Goal: Check status: Check status

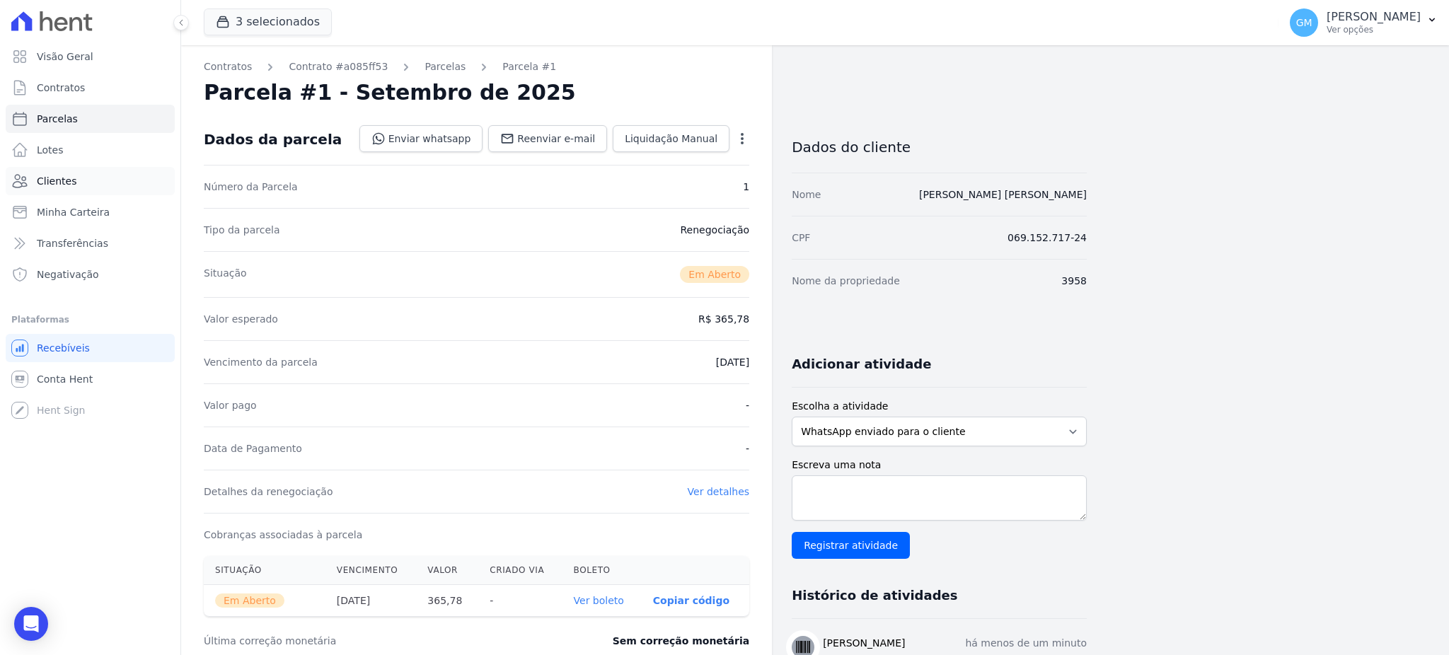
click at [47, 170] on link "Clientes" at bounding box center [90, 181] width 169 height 28
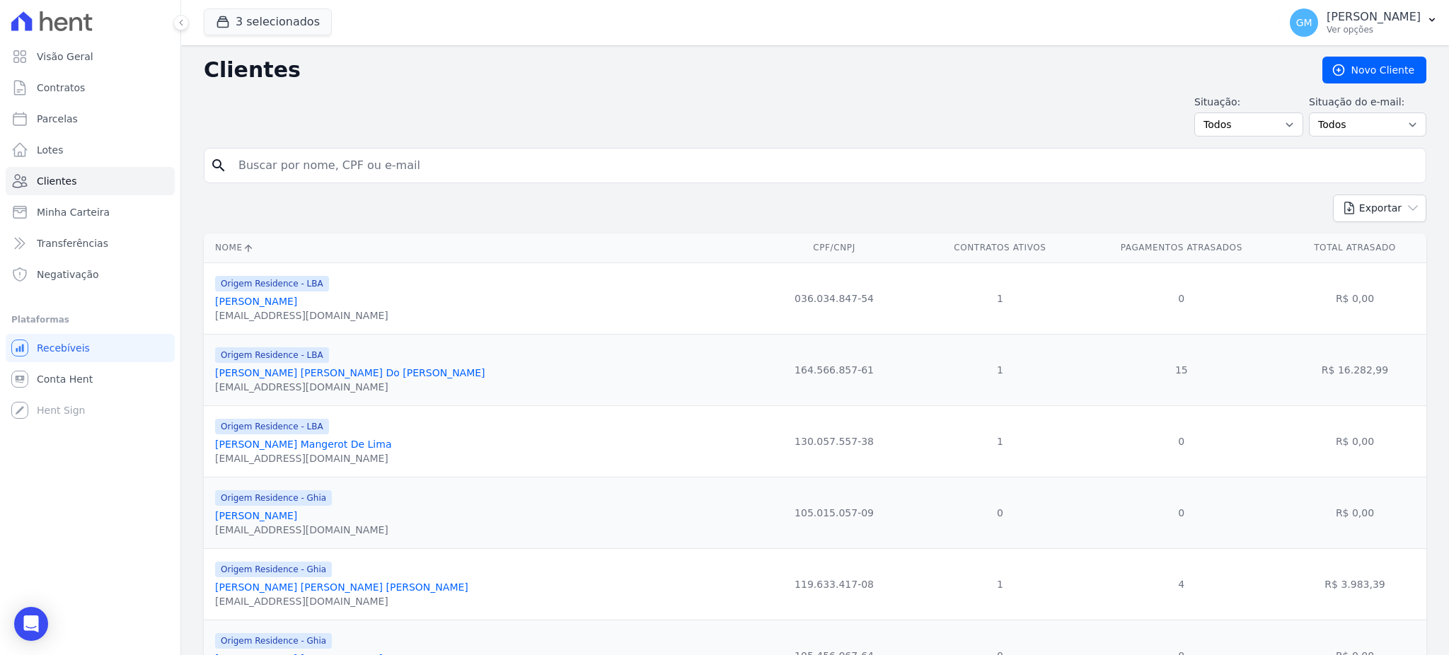
click at [274, 167] on input "search" at bounding box center [825, 165] width 1190 height 28
paste input "[PERSON_NAME]"
type input "[PERSON_NAME]"
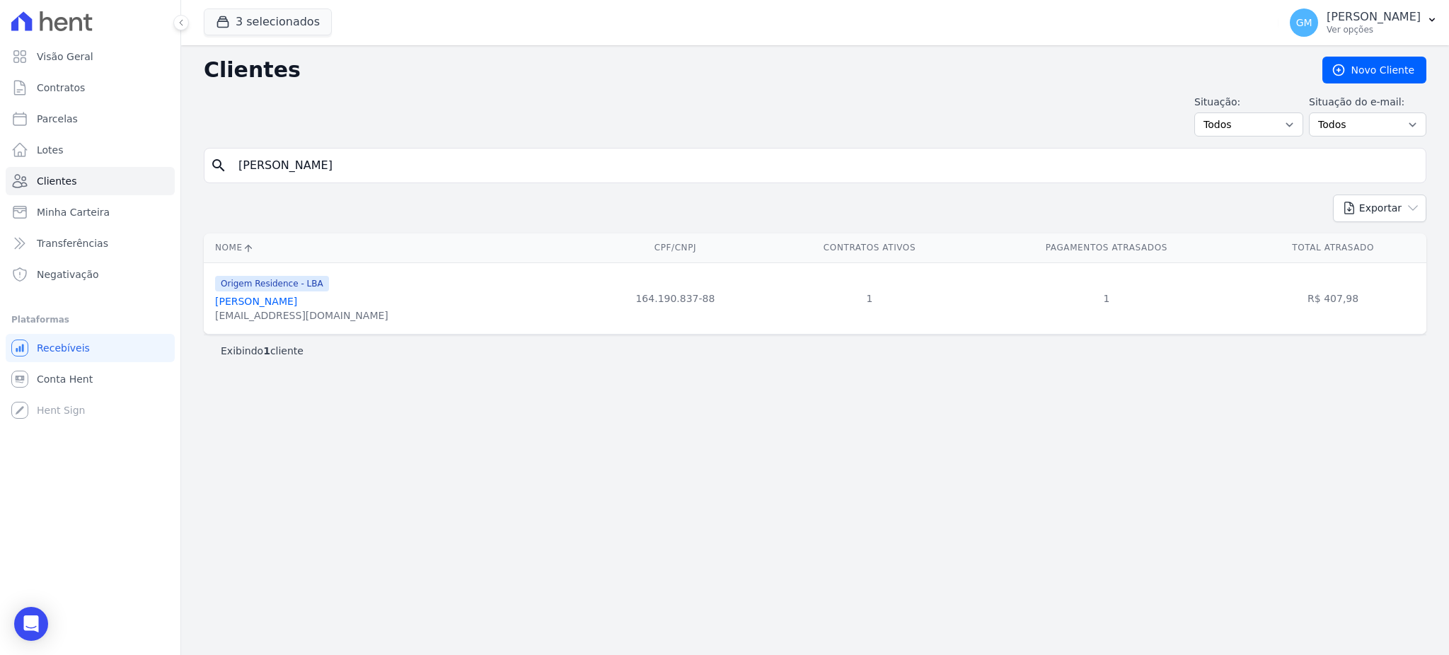
click at [261, 302] on link "[PERSON_NAME]" at bounding box center [256, 301] width 82 height 11
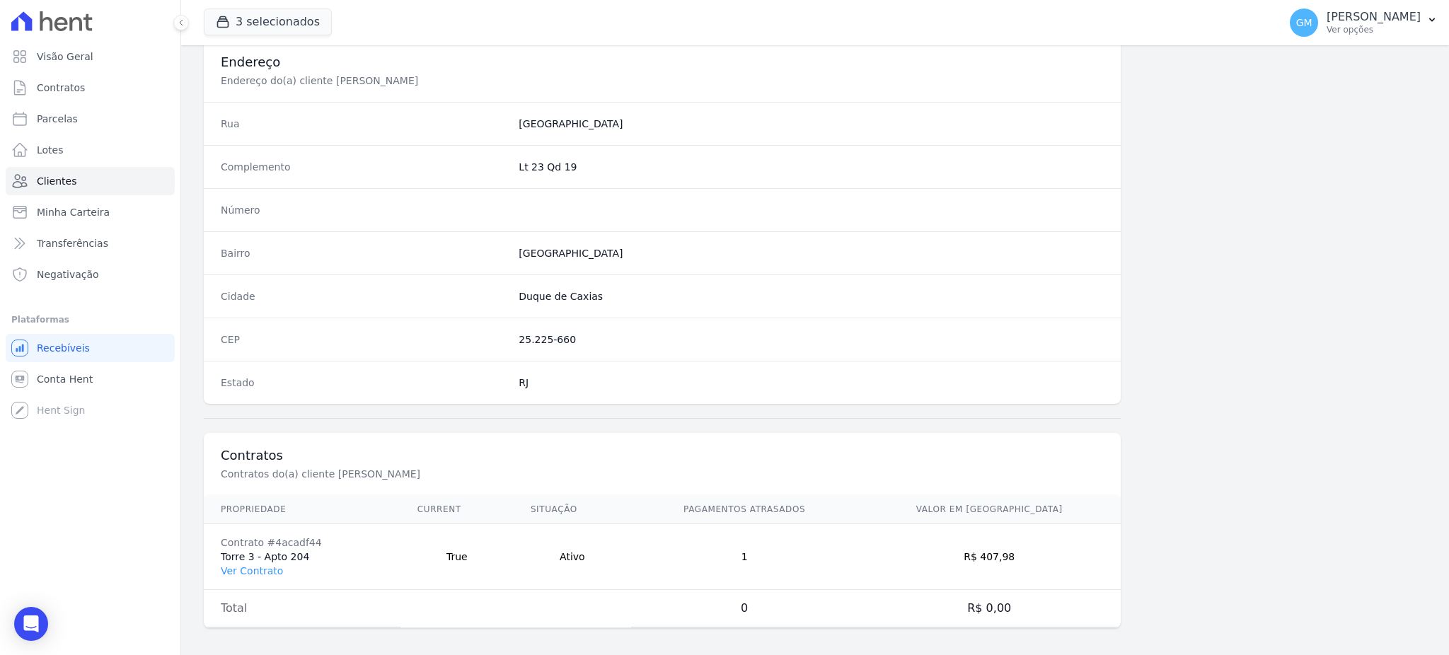
scroll to position [669, 0]
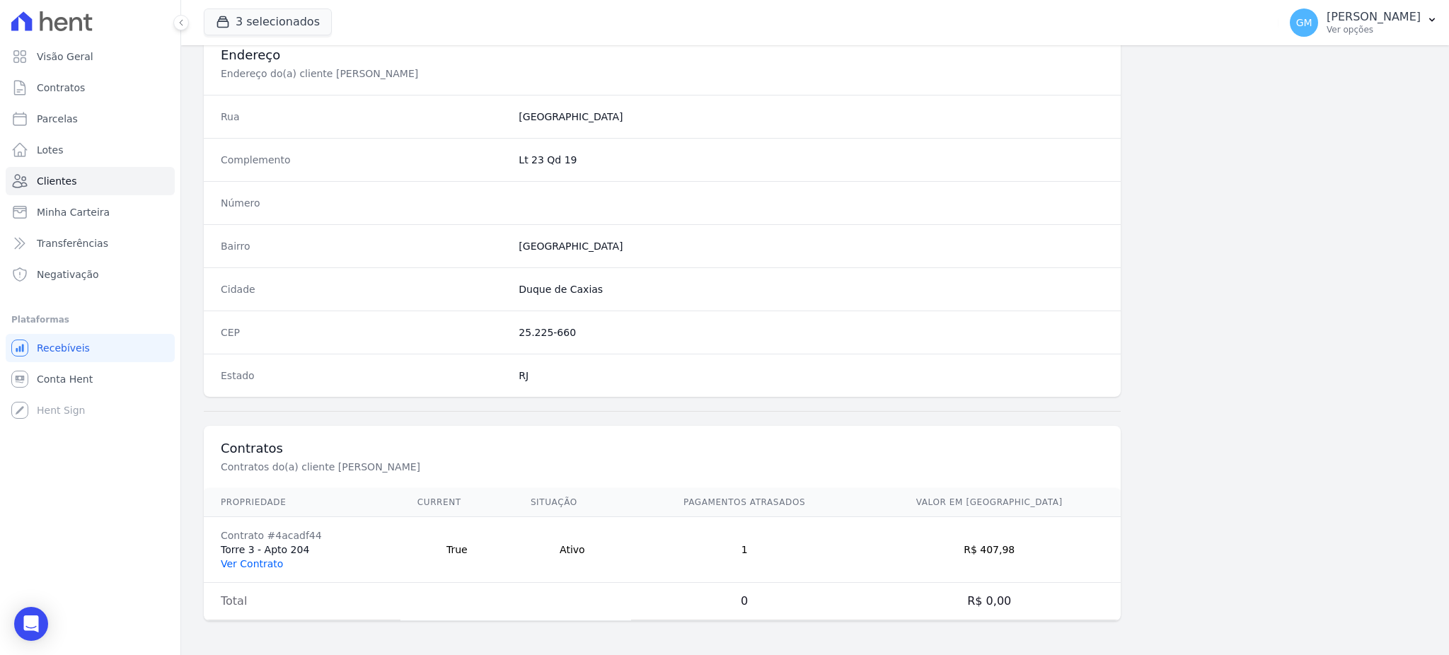
click at [255, 564] on link "Ver Contrato" at bounding box center [252, 563] width 62 height 11
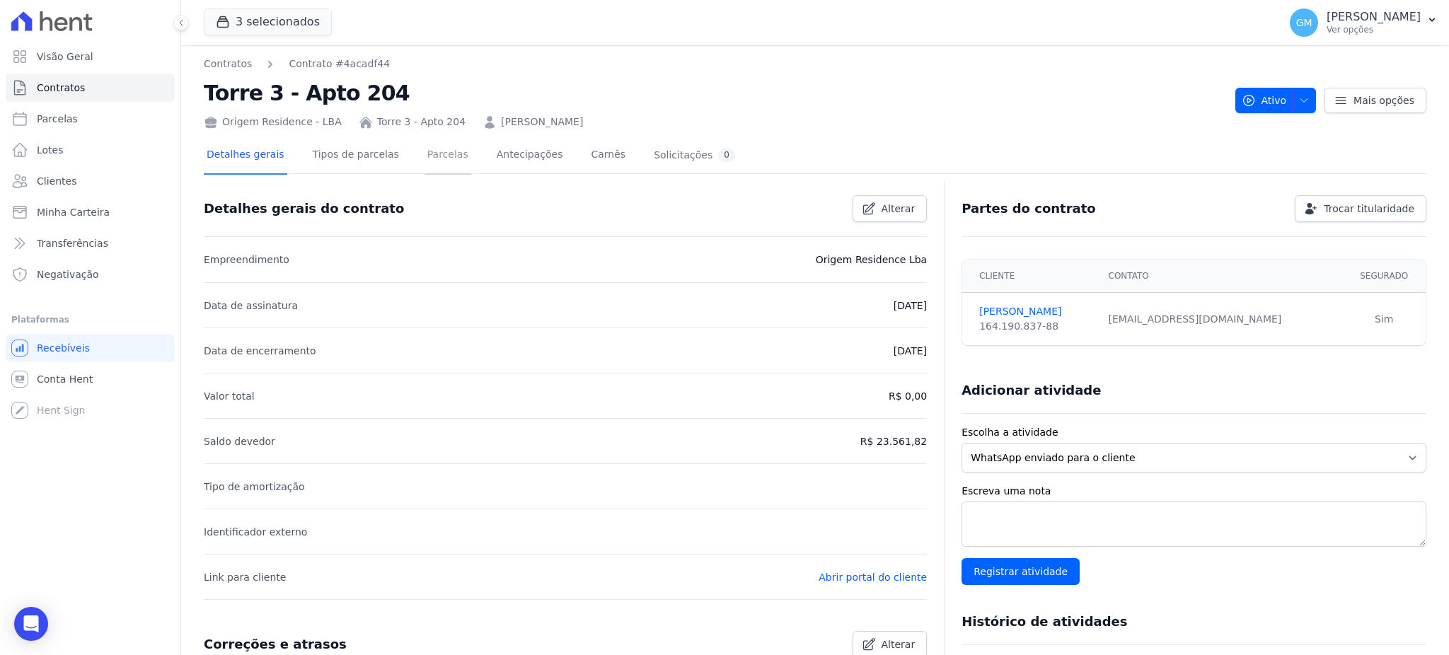
click at [426, 158] on link "Parcelas" at bounding box center [448, 155] width 47 height 37
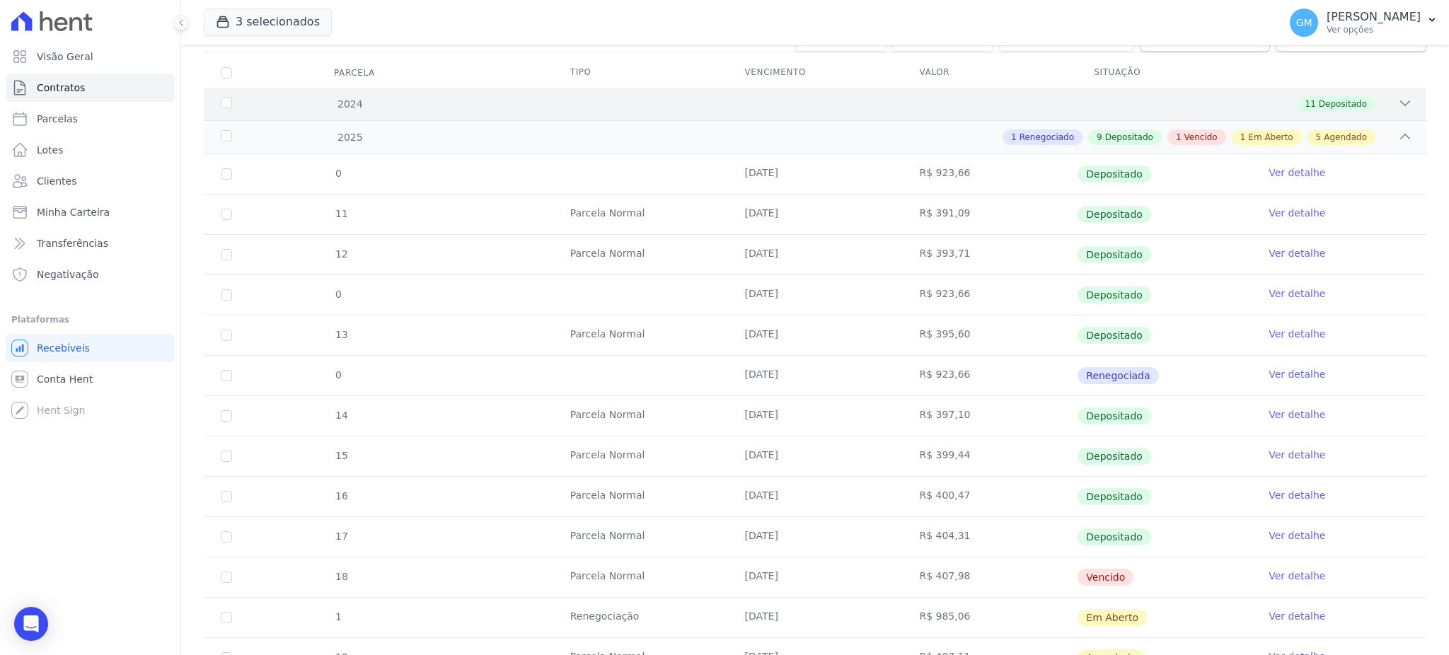
scroll to position [283, 0]
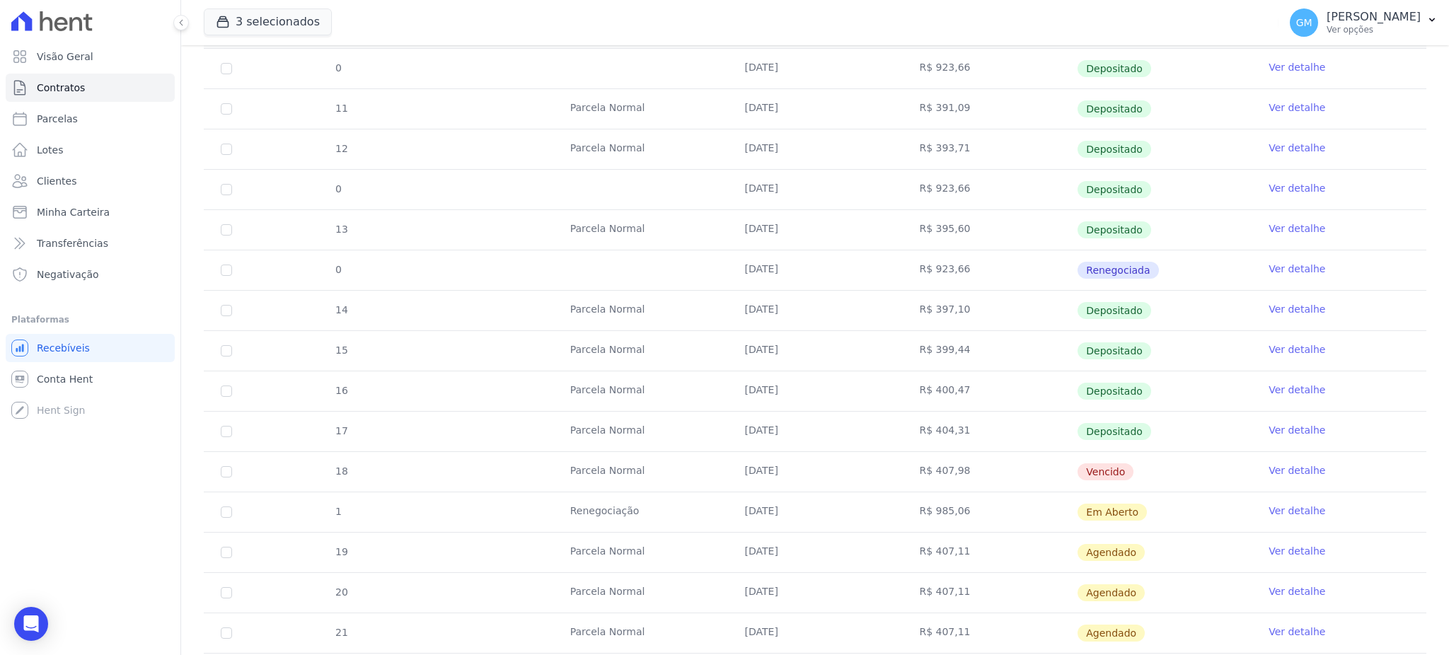
drag, startPoint x: 1127, startPoint y: 468, endPoint x: 1012, endPoint y: 486, distance: 116.0
click at [1013, 486] on tr "18 [GEOGRAPHIC_DATA] [DATE] R$ 407,98 [GEOGRAPHIC_DATA] Ver detalhe" at bounding box center [815, 471] width 1223 height 40
